Goal: Task Accomplishment & Management: Complete application form

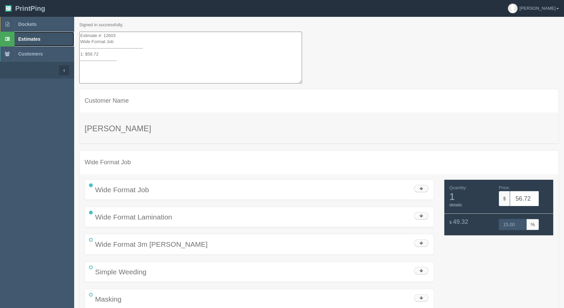
click at [23, 39] on span "Estimates" at bounding box center [29, 38] width 22 height 5
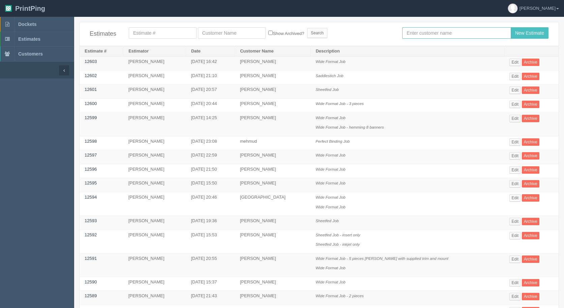
click at [437, 30] on input "text" at bounding box center [456, 32] width 109 height 11
type input "[PERSON_NAME]"
click at [511, 27] on input "New Estimate" at bounding box center [530, 32] width 38 height 11
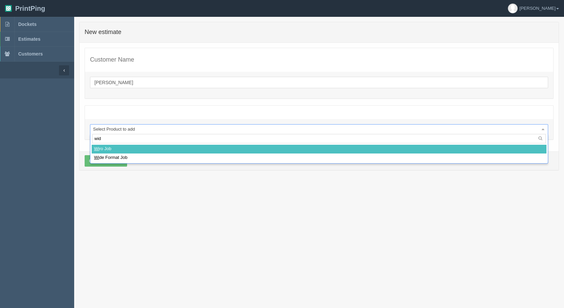
type input "wide"
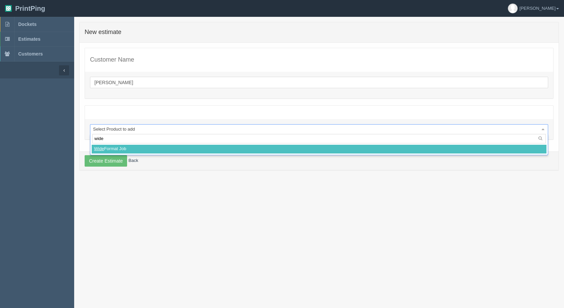
type input "."
select select
type input ".3"
select select
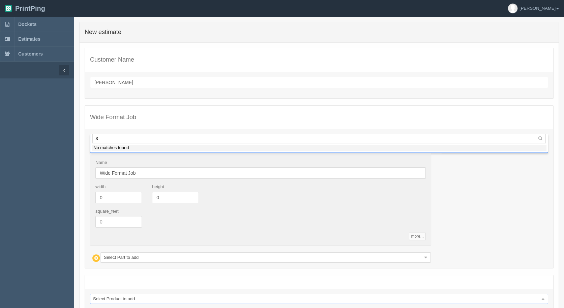
type input "."
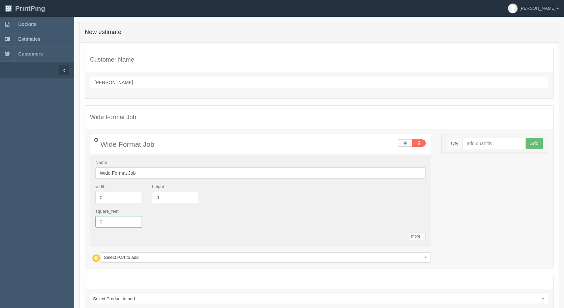
drag, startPoint x: 113, startPoint y: 225, endPoint x: 85, endPoint y: 219, distance: 28.4
click at [96, 225] on input "text" at bounding box center [118, 221] width 47 height 11
type input "22.58"
click at [467, 144] on input "text" at bounding box center [494, 143] width 64 height 11
type input "2"
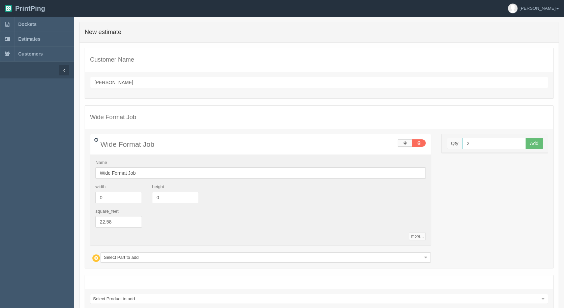
click at [525, 138] on button "Add" at bounding box center [533, 143] width 17 height 11
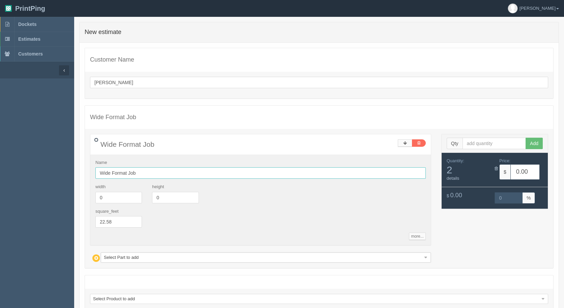
drag, startPoint x: 126, startPoint y: 178, endPoint x: 145, endPoint y: 174, distance: 19.3
click at [131, 179] on input "Wide Format Job" at bounding box center [260, 173] width 330 height 11
click at [148, 172] on input "Wide Format Job" at bounding box center [260, 173] width 330 height 11
type input "Wide Format Job - all 5 pieces"
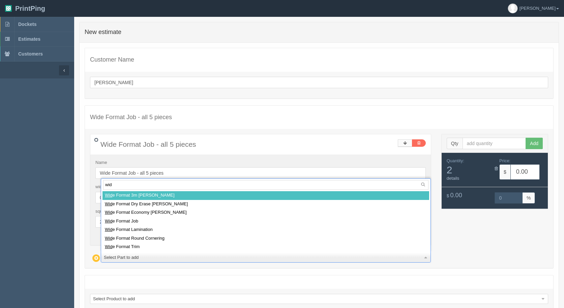
type input "wide"
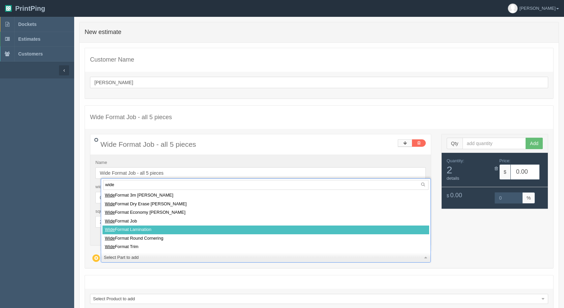
select select
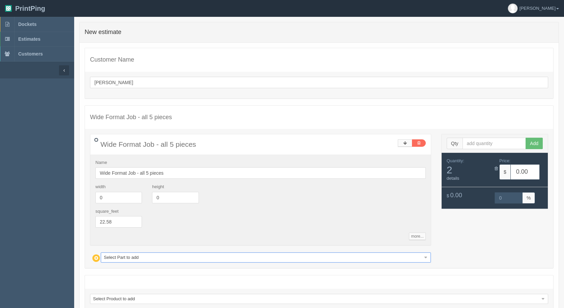
type input "88.42"
type input "15.00"
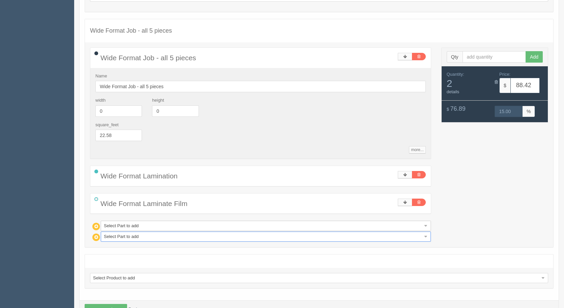
scroll to position [110, 0]
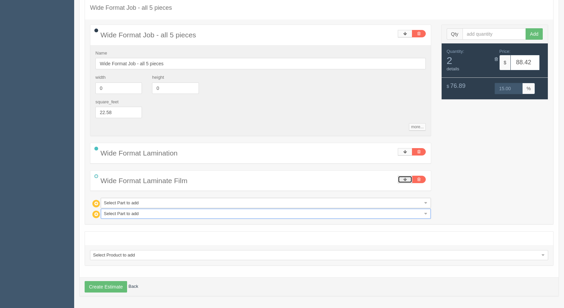
click at [405, 176] on link at bounding box center [405, 179] width 14 height 7
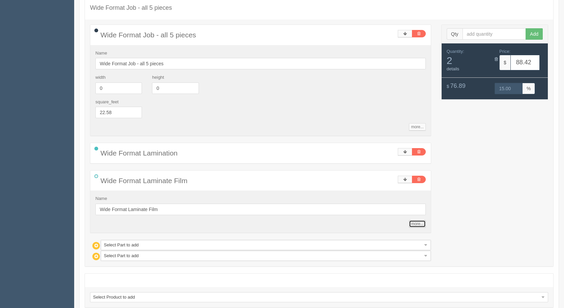
click at [418, 223] on link "more..." at bounding box center [417, 223] width 17 height 7
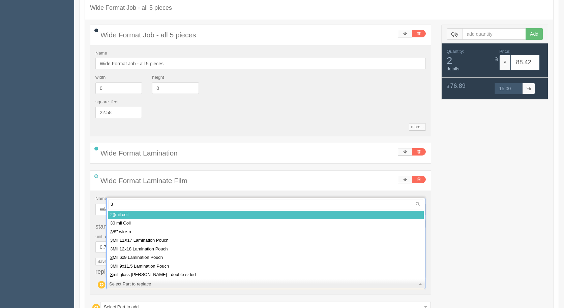
type input "3m"
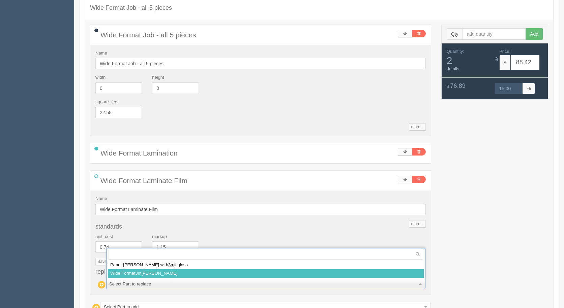
select select
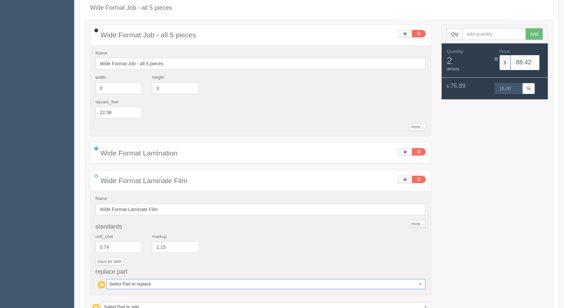
type input "109.20"
type input "15.01"
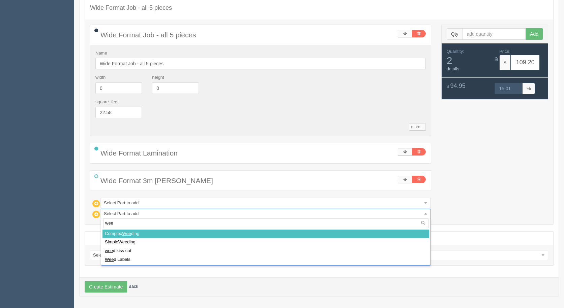
type input "weed"
select select
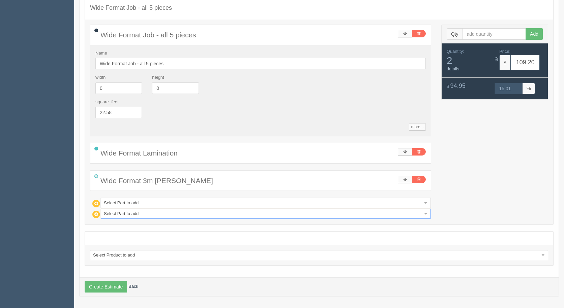
type input "199.22"
type input "15.00"
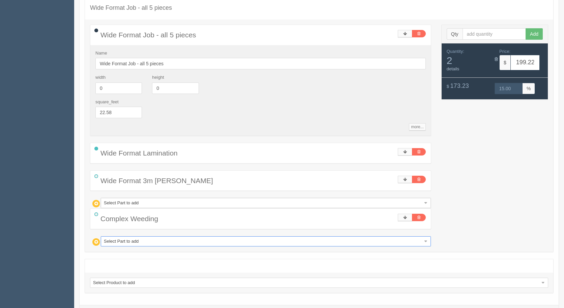
type input "m"
type input "ma"
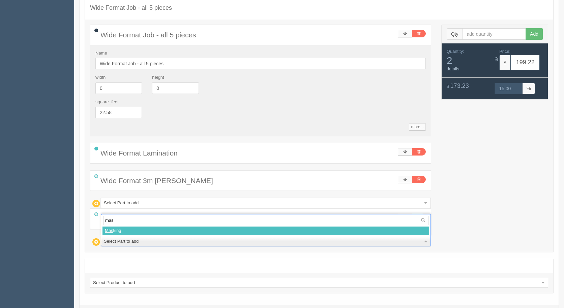
type input "mask"
select select
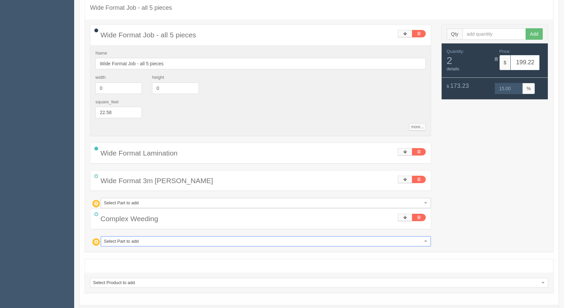
type input "224.52"
type input "15.00"
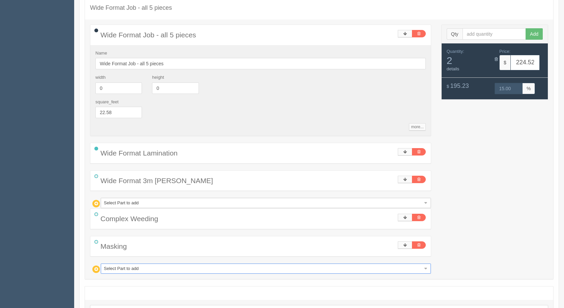
type input "w"
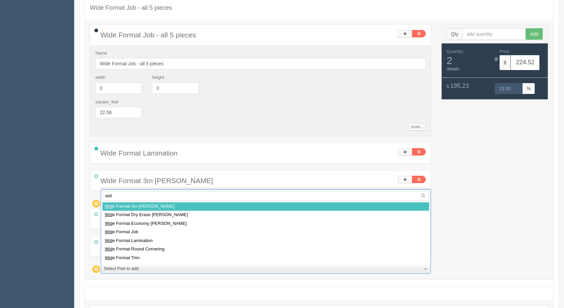
type input "wide"
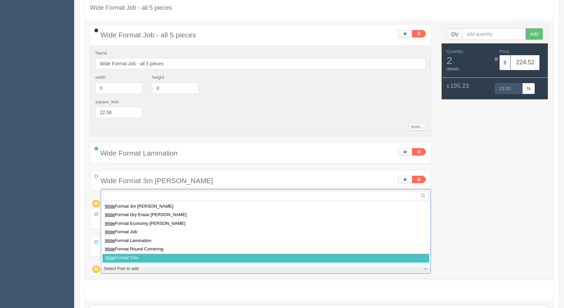
select select
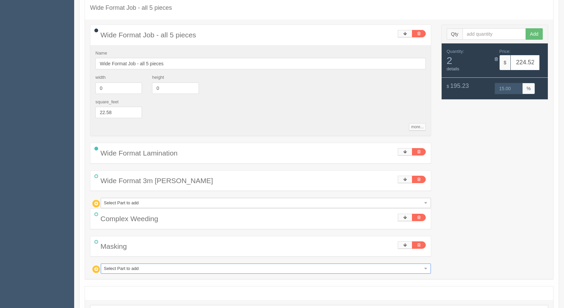
type input "247.02"
type input "15.00"
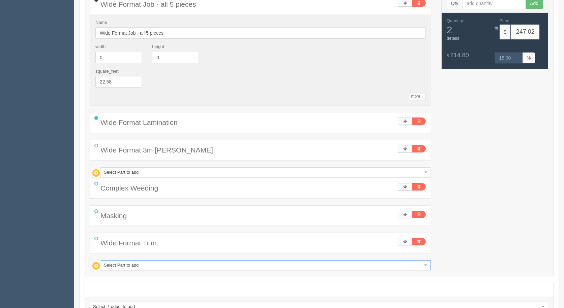
scroll to position [192, 0]
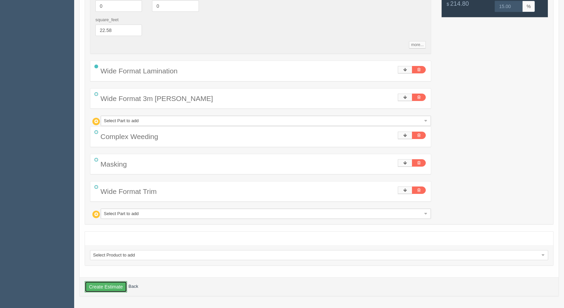
click at [104, 286] on button "Create Estimate" at bounding box center [106, 286] width 42 height 11
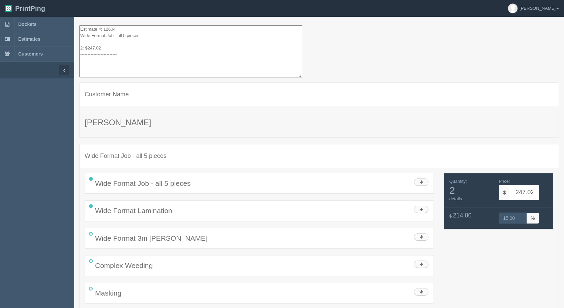
drag, startPoint x: 111, startPoint y: 56, endPoint x: 70, endPoint y: -28, distance: 93.5
click at [70, 0] on html "PrintPing Gerry Administration Edit account ( info@allrushbindery.com ) Logout …" at bounding box center [282, 180] width 564 height 361
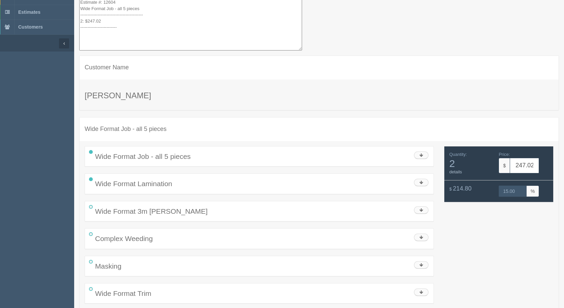
scroll to position [53, 0]
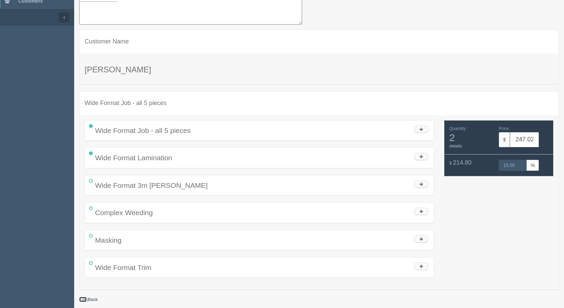
click at [82, 298] on link "Edit" at bounding box center [82, 299] width 7 height 5
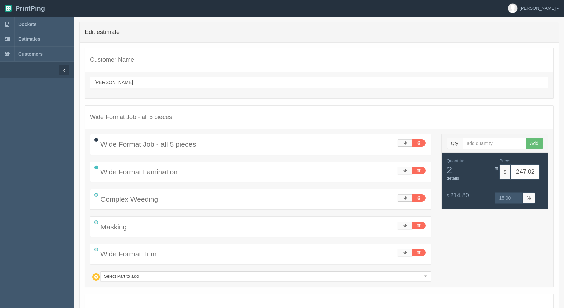
click at [498, 145] on input "text" at bounding box center [494, 143] width 64 height 11
type input "1"
click at [525, 138] on button "Add" at bounding box center [533, 143] width 17 height 11
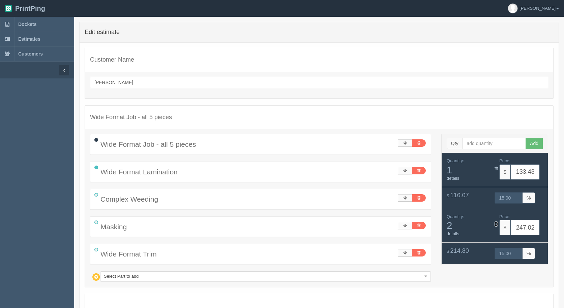
click at [495, 223] on icon at bounding box center [495, 224] width 3 height 4
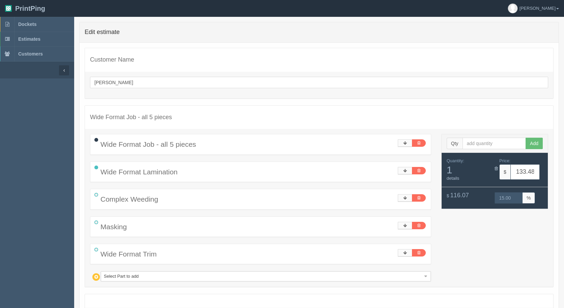
scroll to position [63, 0]
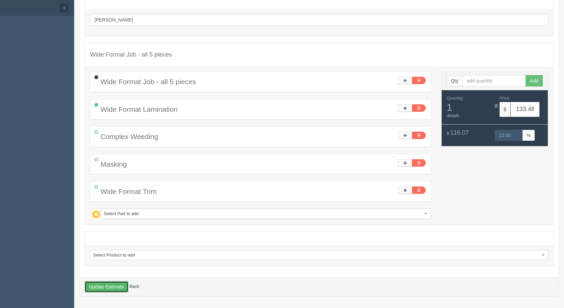
click at [96, 284] on button "Update Estimate" at bounding box center [107, 286] width 44 height 11
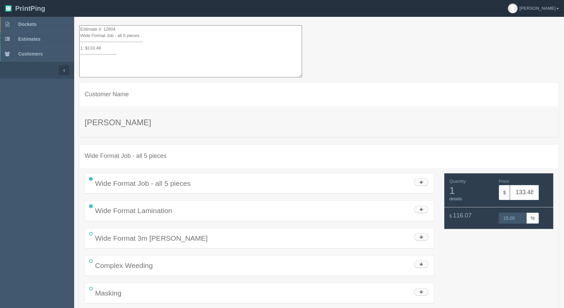
drag, startPoint x: 113, startPoint y: 59, endPoint x: 26, endPoint y: -8, distance: 109.8
click at [26, 0] on html "PrintPing Gerry Administration Edit account ( info@allrushbindery.com ) Logout …" at bounding box center [282, 180] width 564 height 361
